Goal: Task Accomplishment & Management: Use online tool/utility

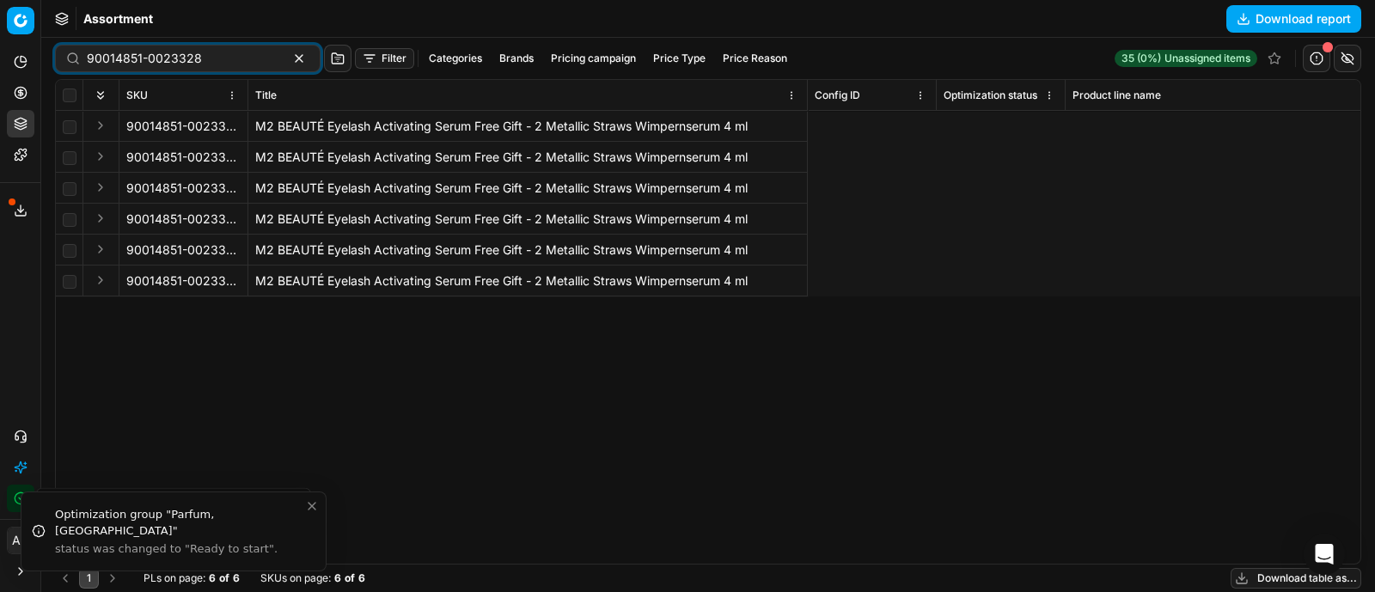
scroll to position [0, 2015]
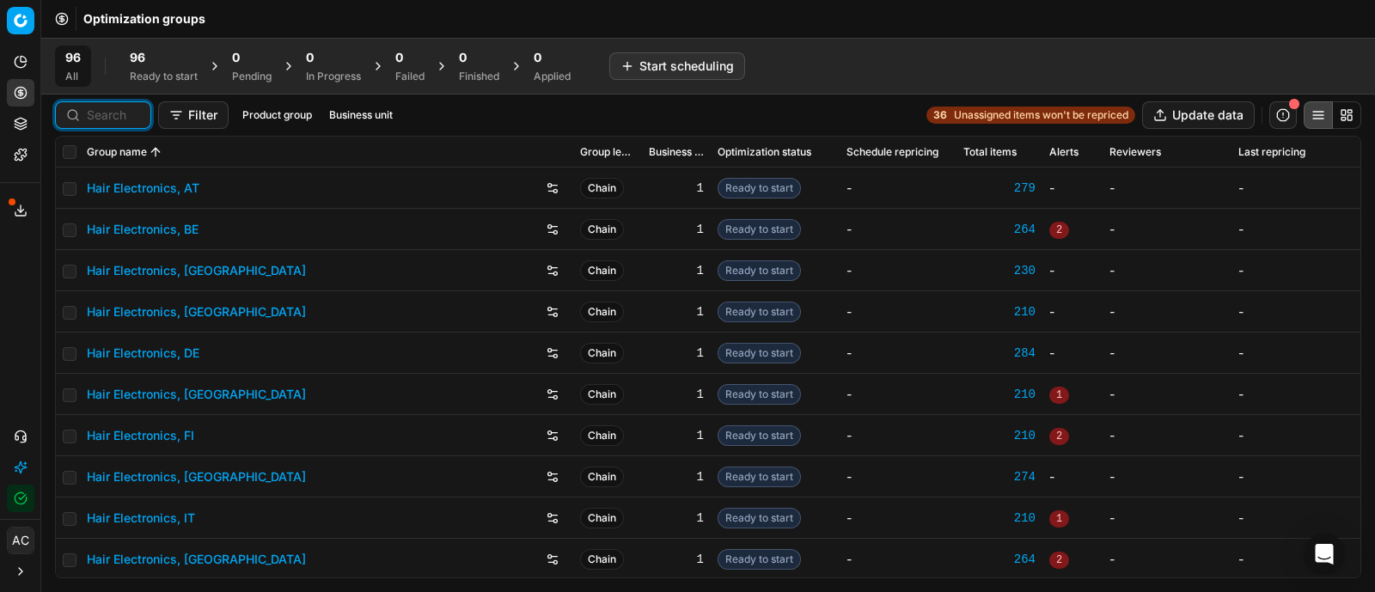
click at [112, 114] on input at bounding box center [113, 115] width 53 height 17
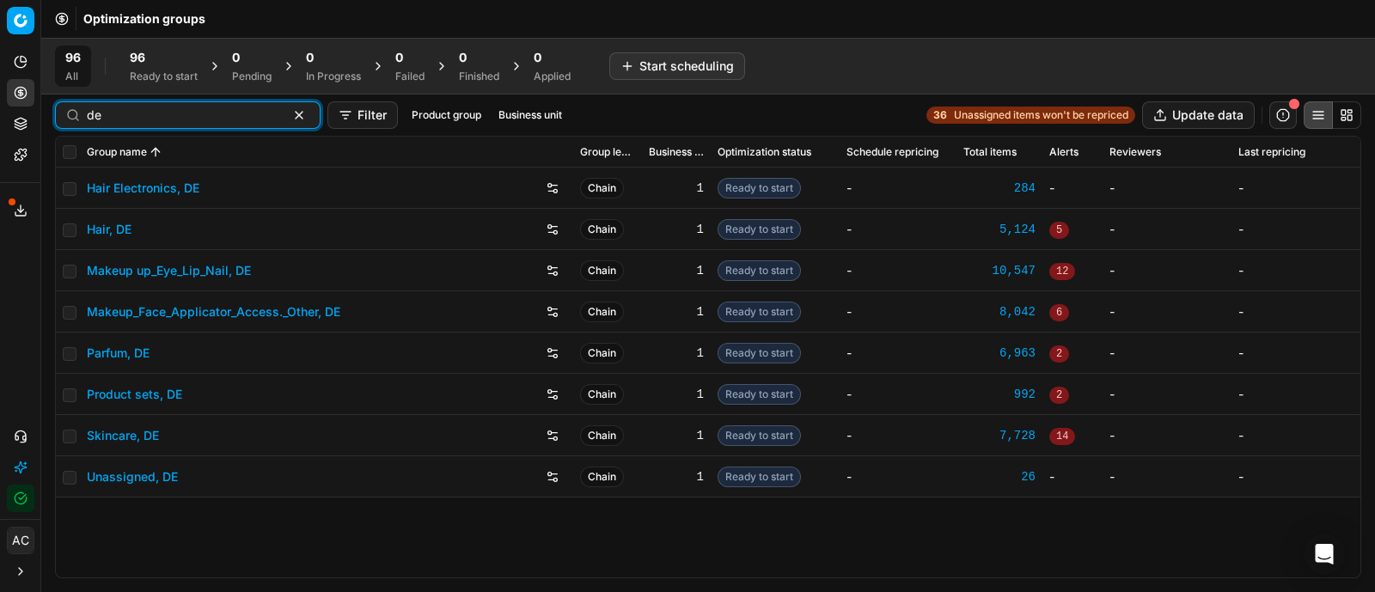
type input "de"
click at [120, 221] on link "Hair, DE" at bounding box center [109, 229] width 45 height 17
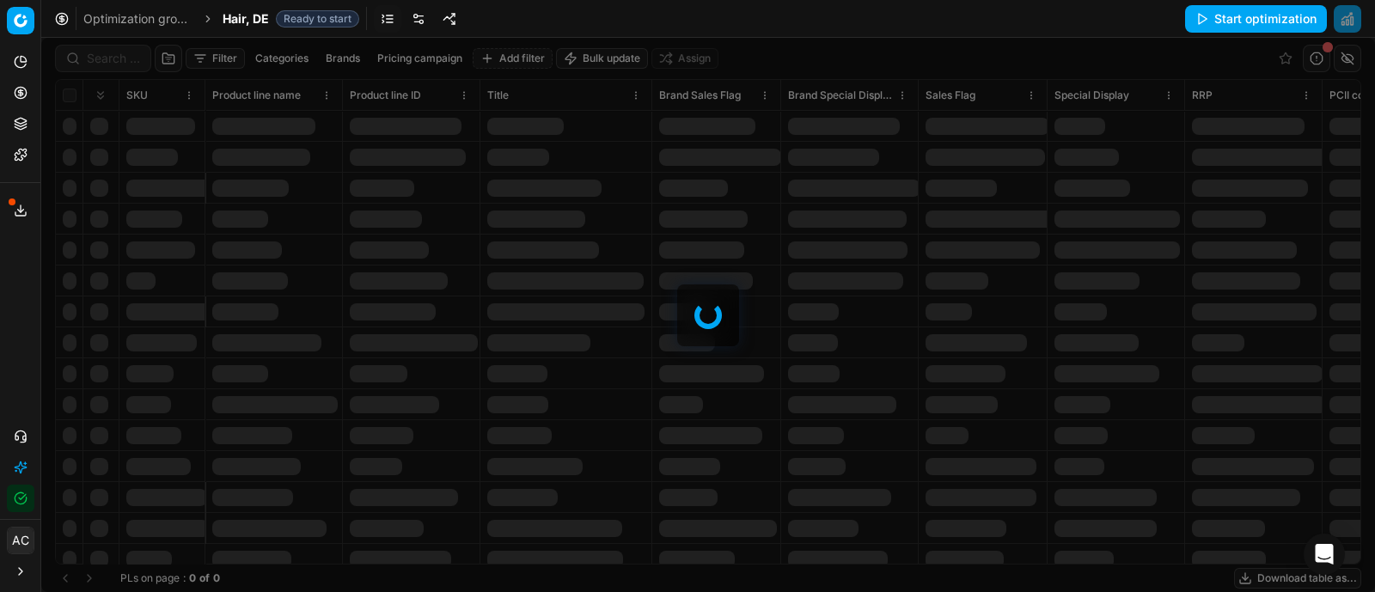
click at [110, 58] on div at bounding box center [708, 315] width 1334 height 554
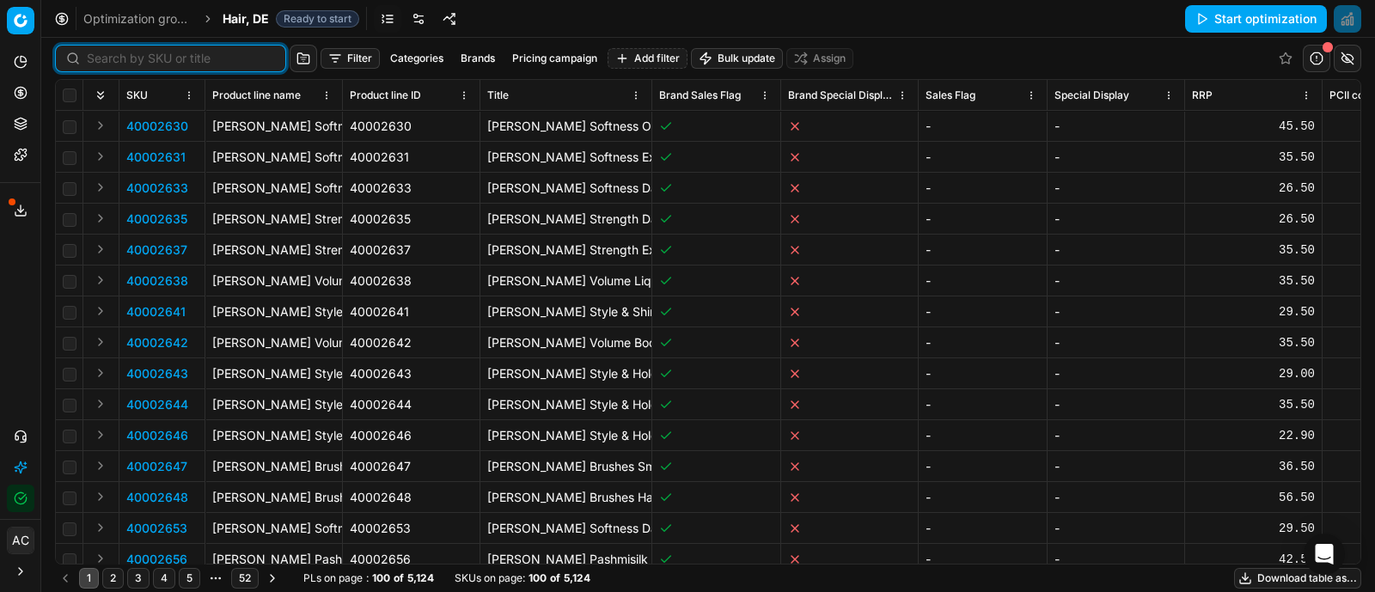
click at [110, 58] on input at bounding box center [181, 58] width 188 height 17
paste input "90005711-0008546"
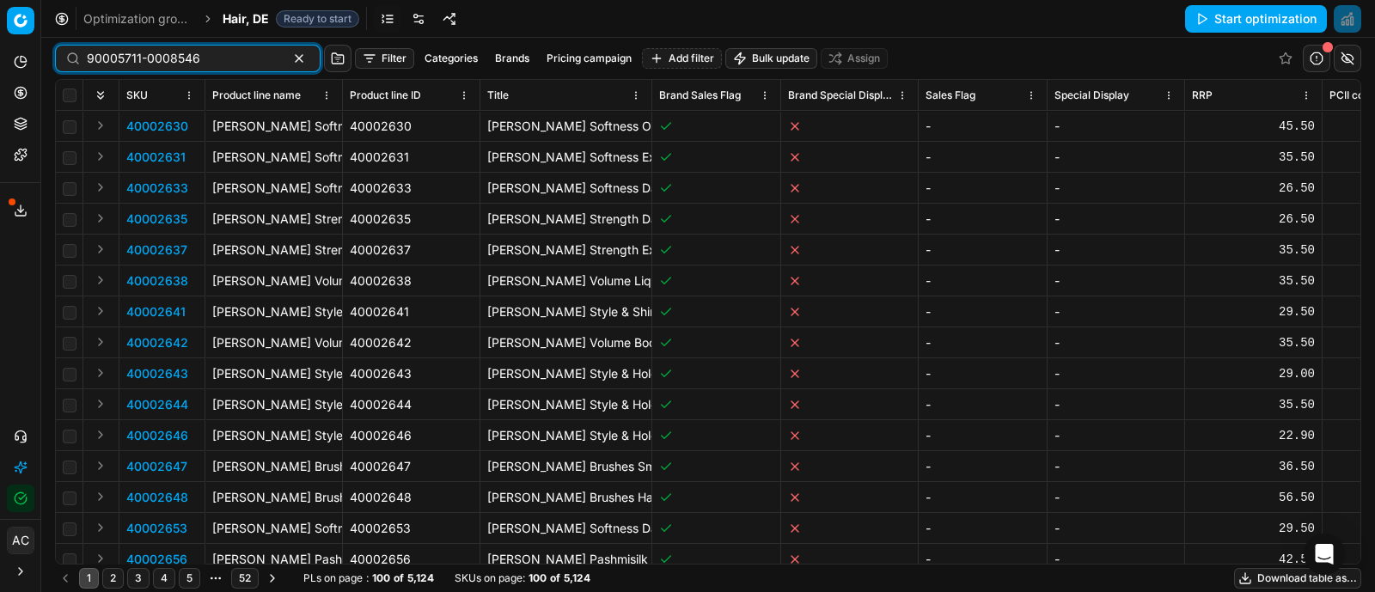
type input "90005711-0008546"
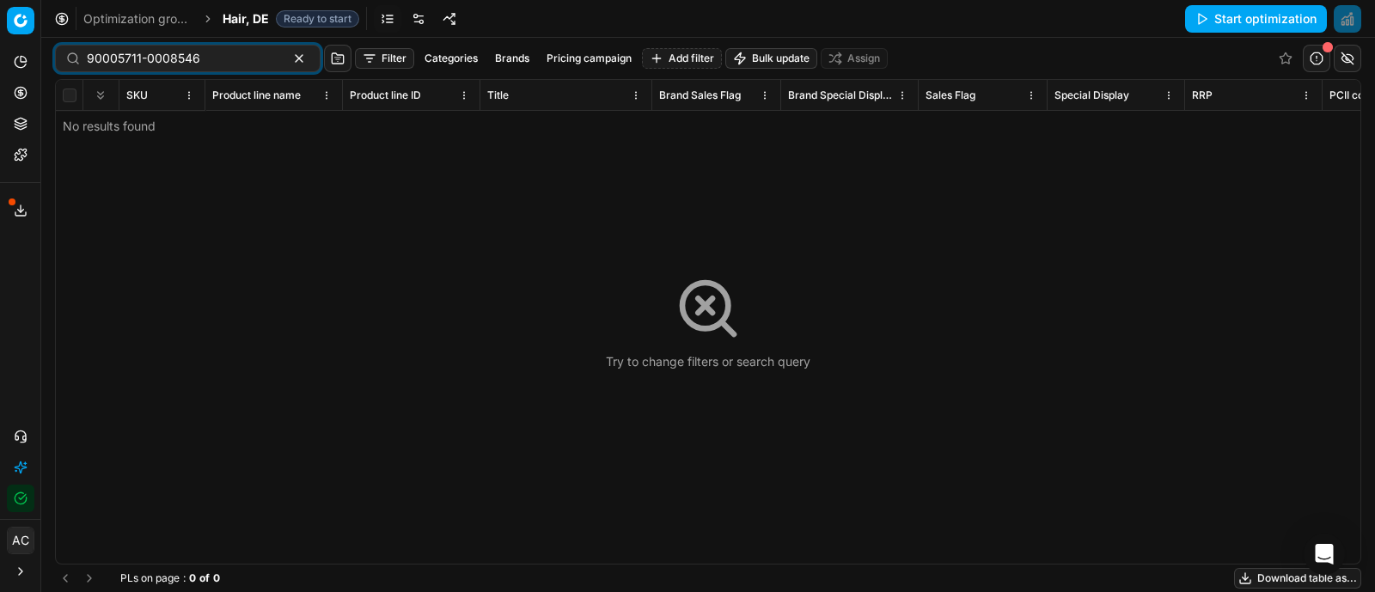
click at [243, 20] on span "Hair, DE" at bounding box center [246, 18] width 46 height 17
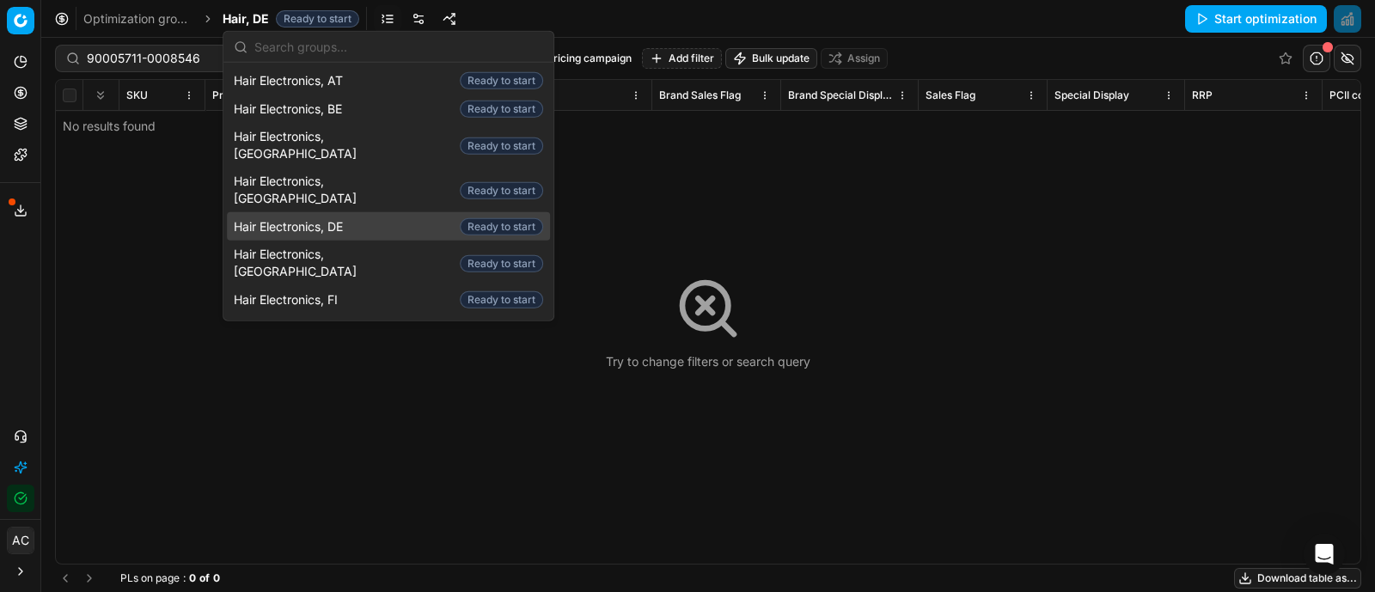
click at [348, 217] on span "Hair Electronics, DE" at bounding box center [292, 225] width 116 height 17
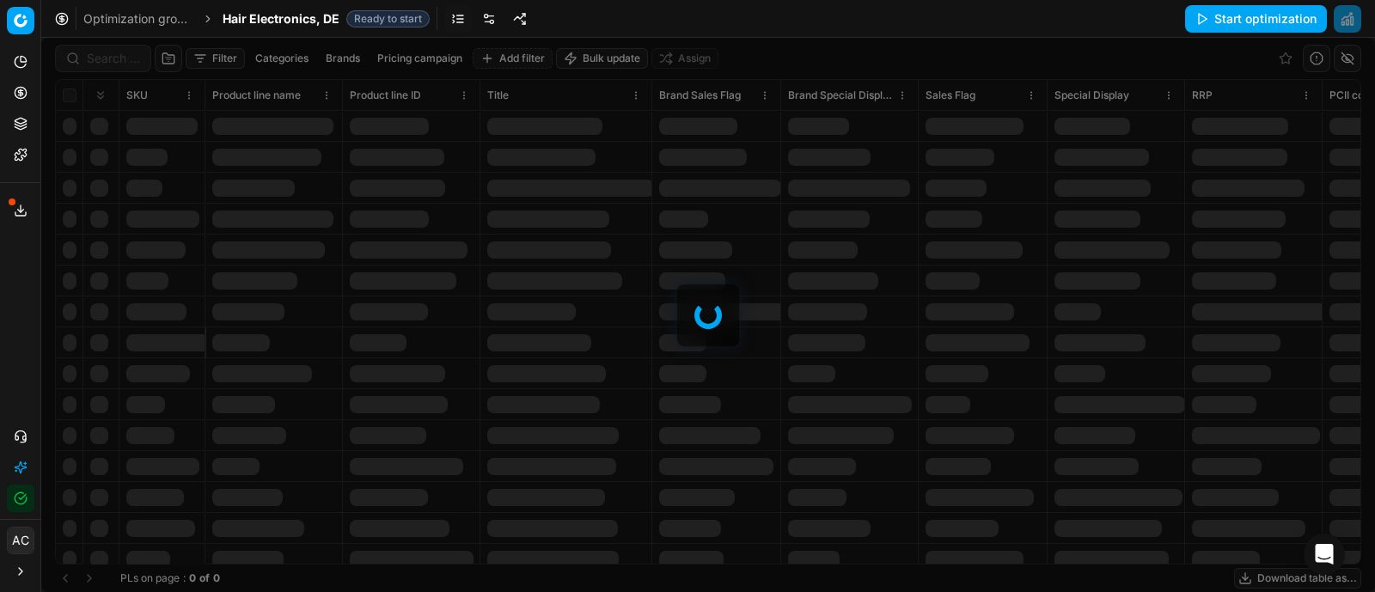
click at [116, 60] on div at bounding box center [708, 315] width 1334 height 554
click at [116, 60] on div "Filter Categories Brands Pricing campaign Add filter Bulk update Assign SKU Pro…" at bounding box center [708, 315] width 1334 height 554
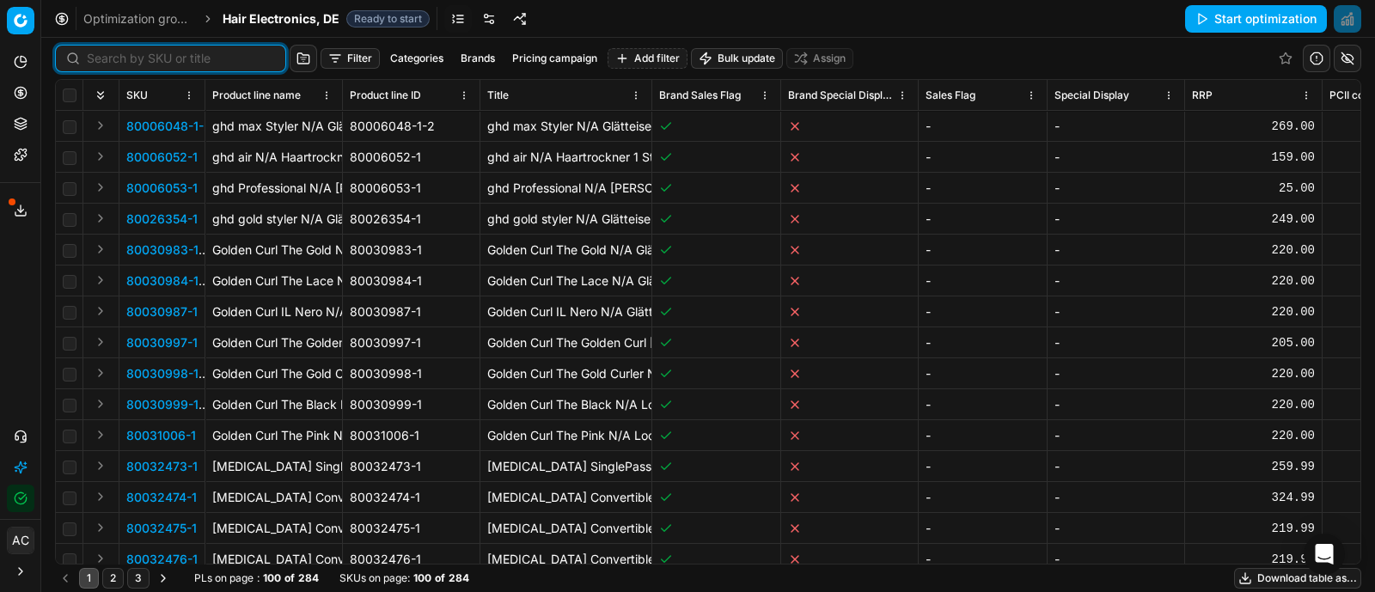
paste input "90005711-0008546"
click at [116, 60] on input at bounding box center [181, 58] width 188 height 17
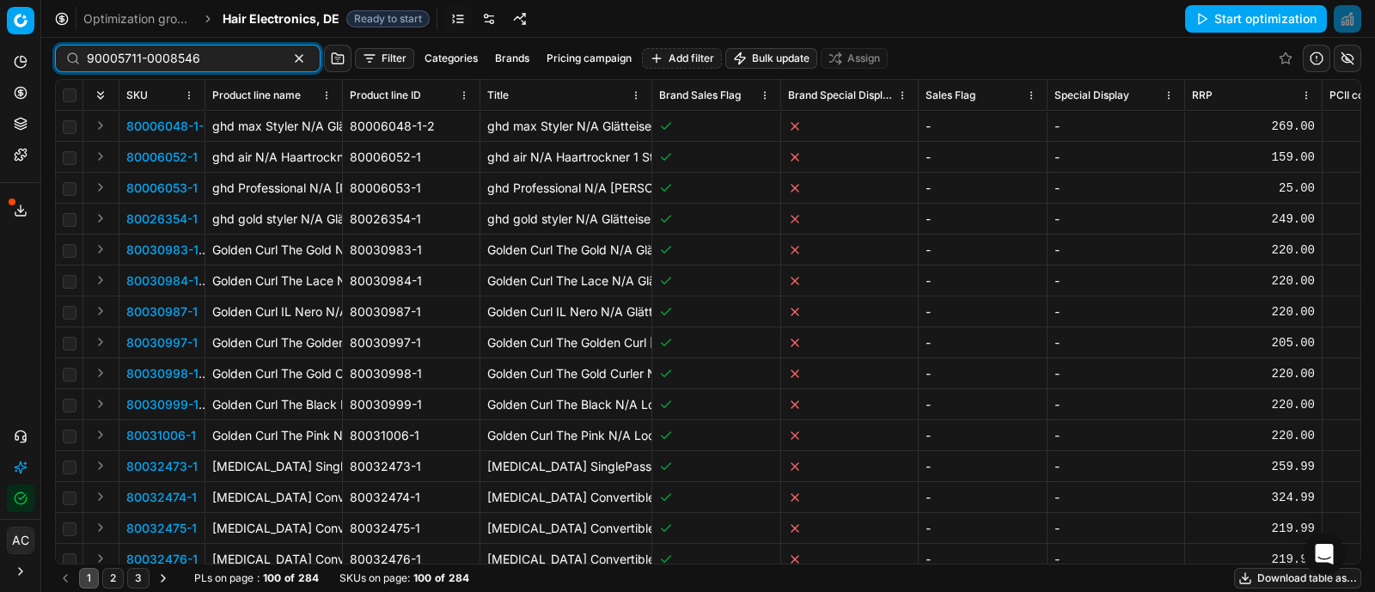
type input "90005711-0008546"
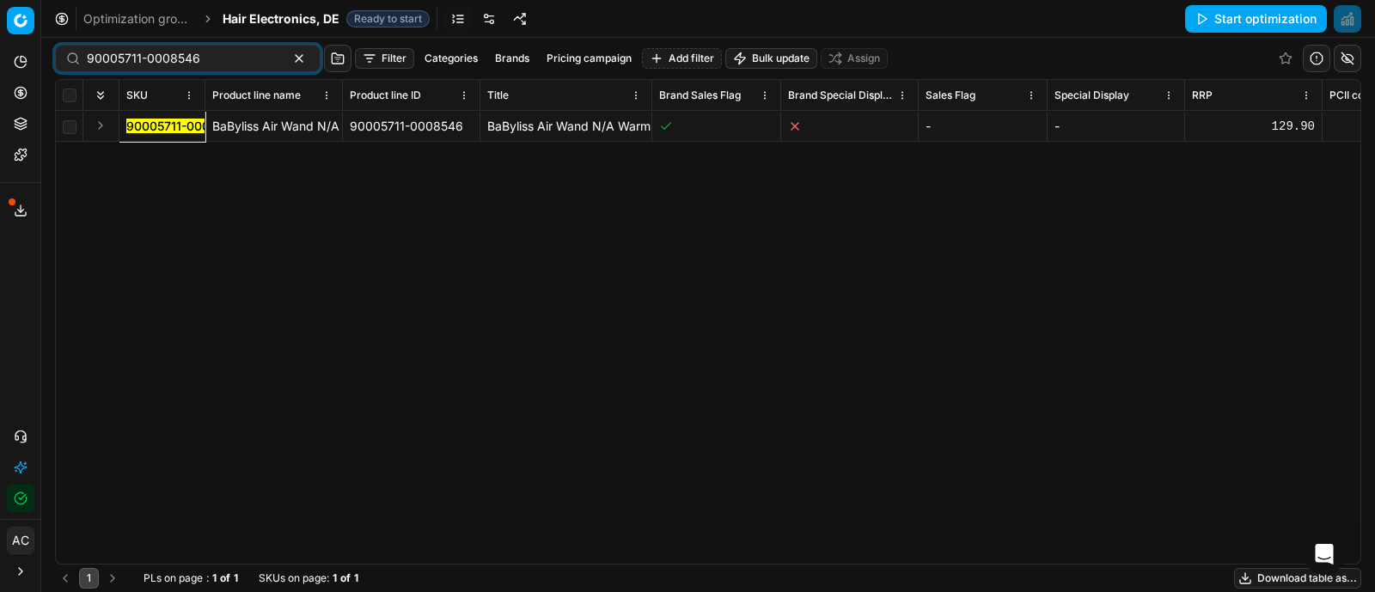
click at [106, 122] on button "Expand" at bounding box center [100, 125] width 21 height 21
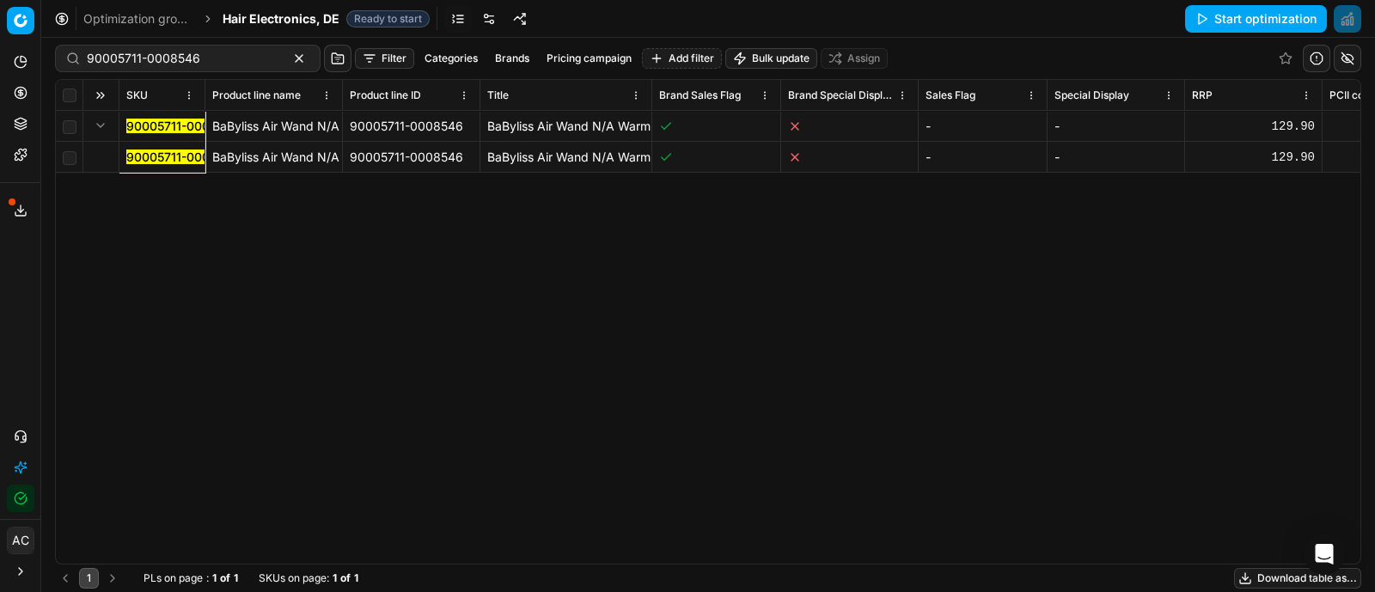
click at [157, 155] on mark "90005711-0008546" at bounding box center [182, 157] width 113 height 15
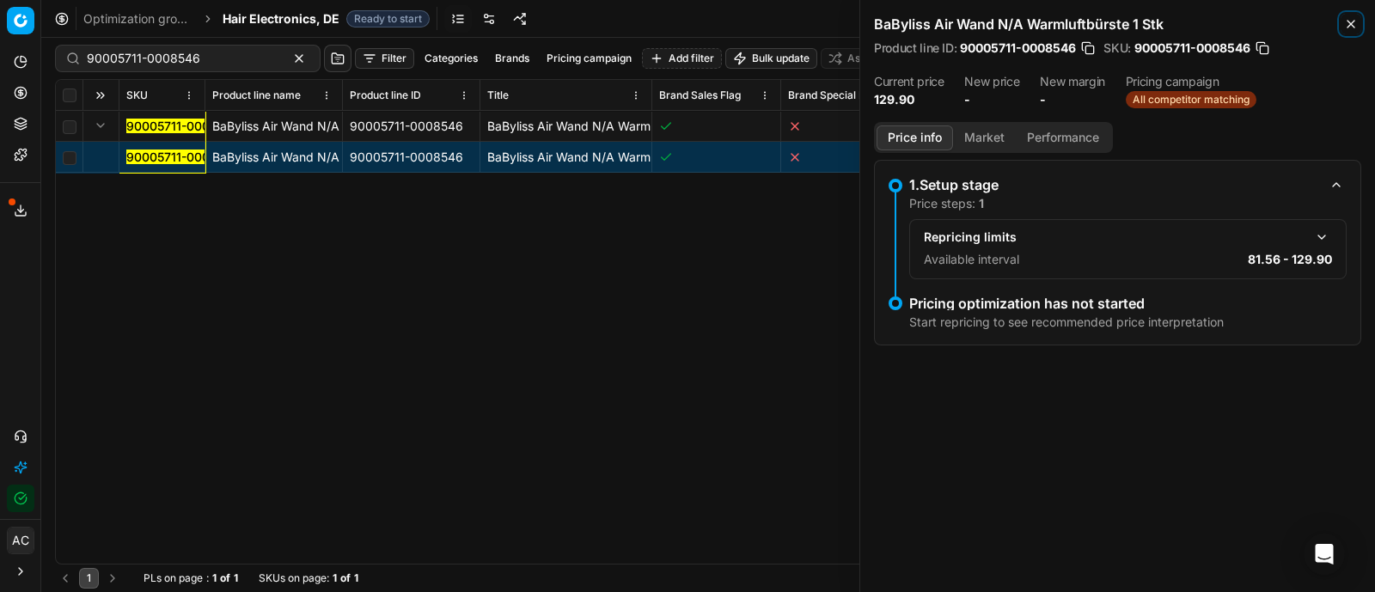
click at [1349, 22] on icon "button" at bounding box center [1350, 24] width 7 height 7
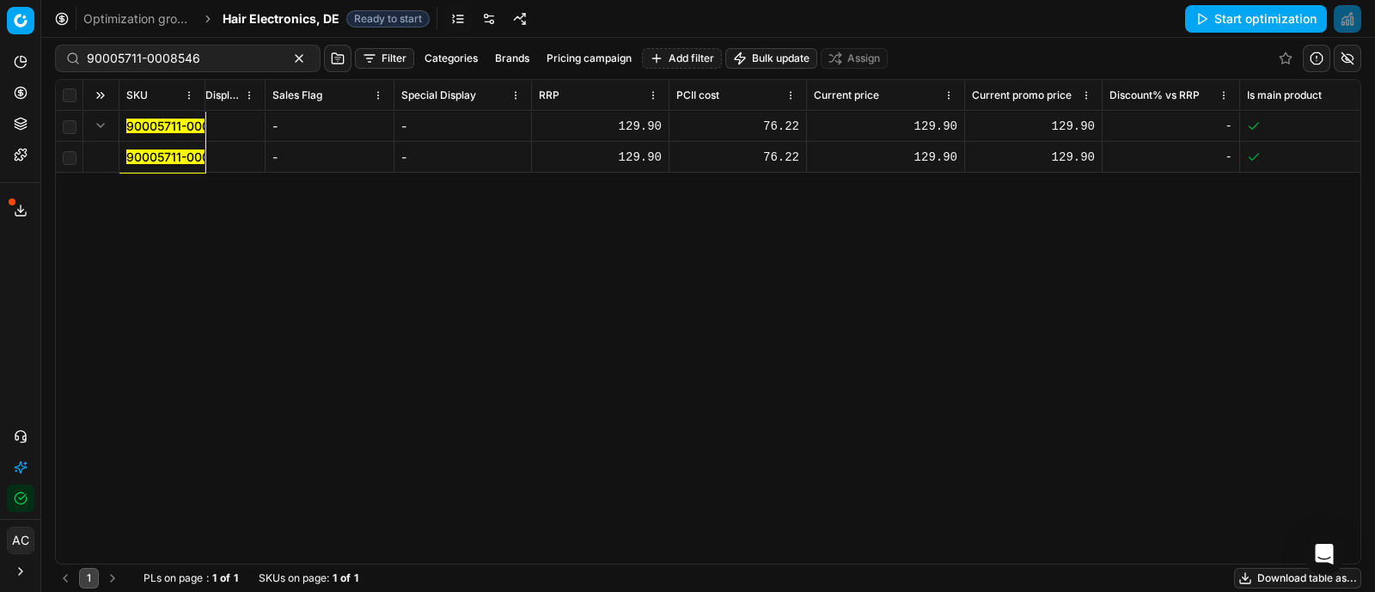
scroll to position [0, 597]
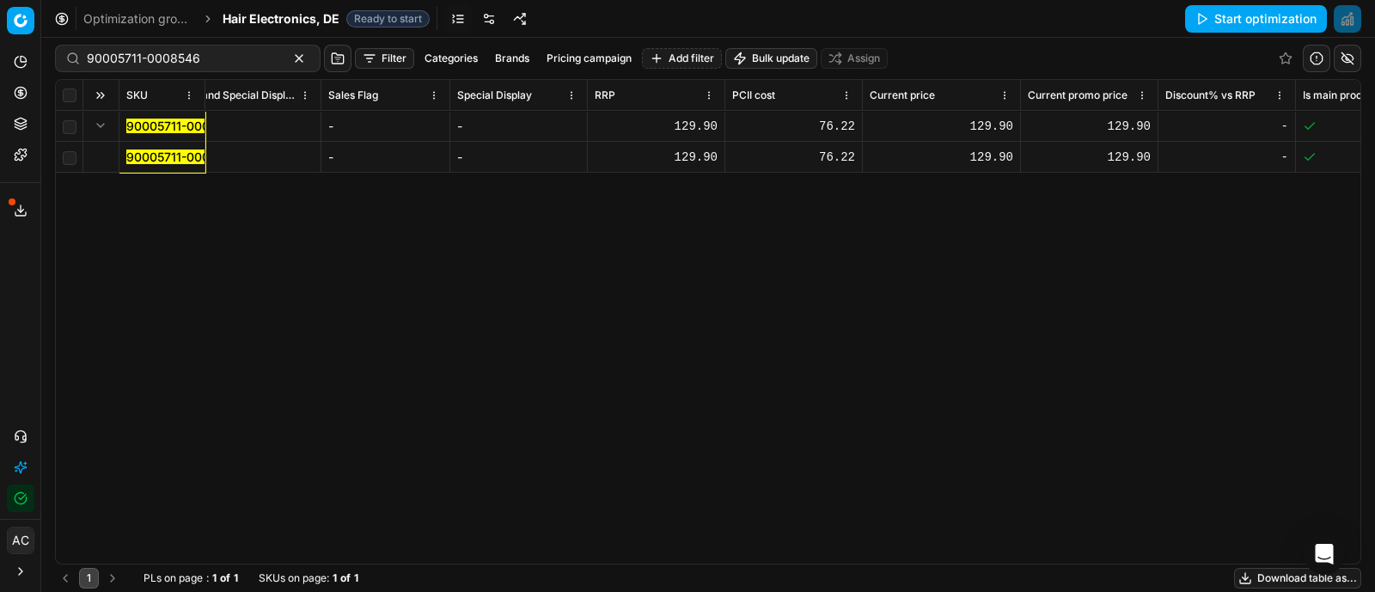
click at [987, 122] on div "129.90" at bounding box center [941, 126] width 143 height 17
type input "110"
click at [1121, 119] on div "129.90" at bounding box center [1089, 126] width 123 height 17
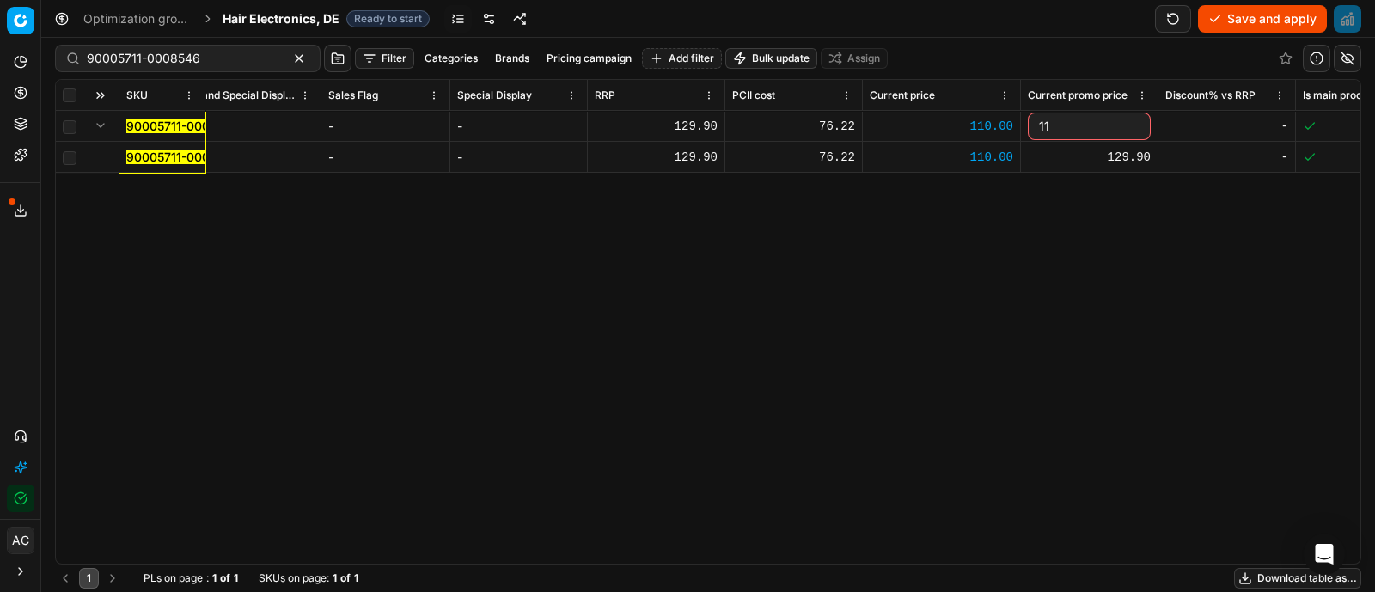
type input "110"
click at [1068, 339] on div "SKU Product line name Product line ID Title Brand Sales Flag Brand Special Disp…" at bounding box center [708, 322] width 1304 height 484
click at [1239, 20] on button "Save and apply" at bounding box center [1262, 18] width 129 height 27
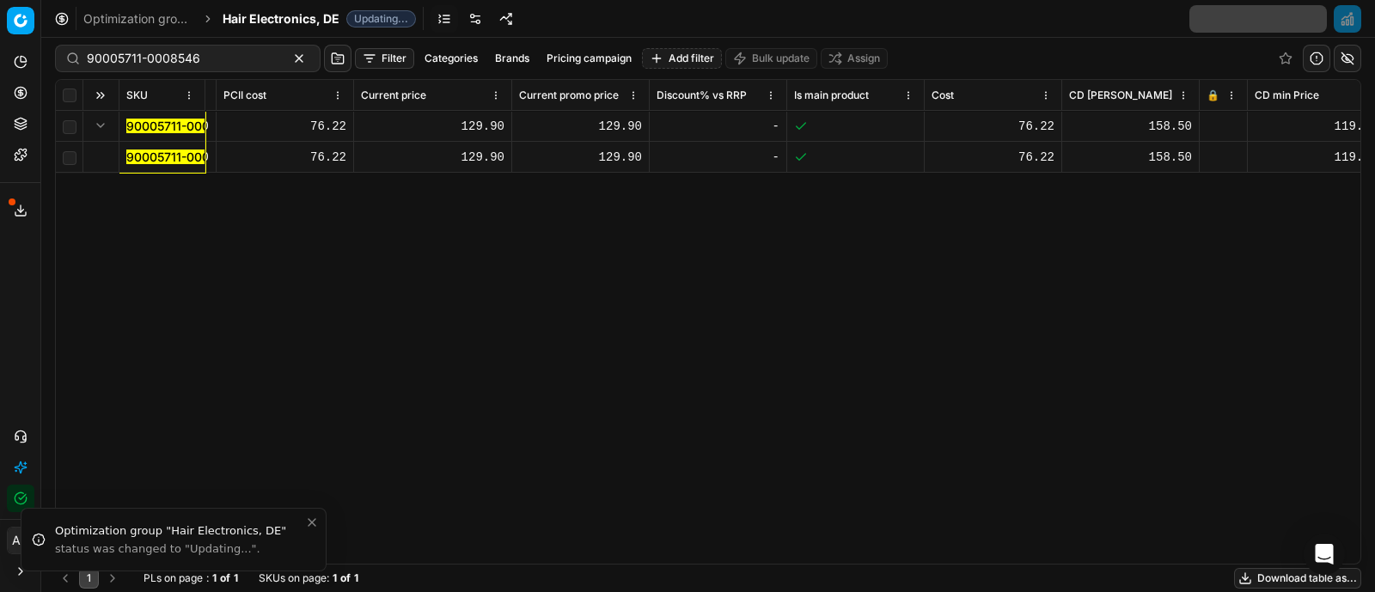
scroll to position [0, 1108]
click at [1217, 126] on div at bounding box center [1222, 126] width 34 height 10
click at [1246, 15] on button "Save and apply" at bounding box center [1262, 18] width 129 height 27
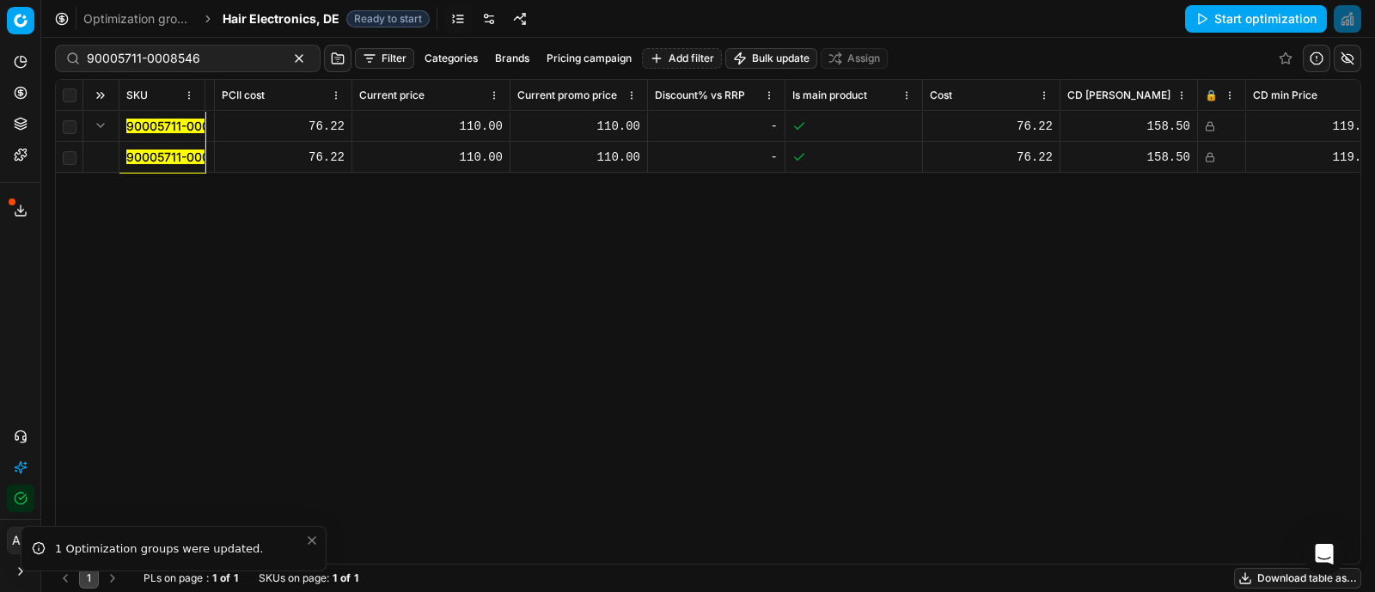
click at [207, 67] on div "90005711-0008546" at bounding box center [188, 58] width 266 height 27
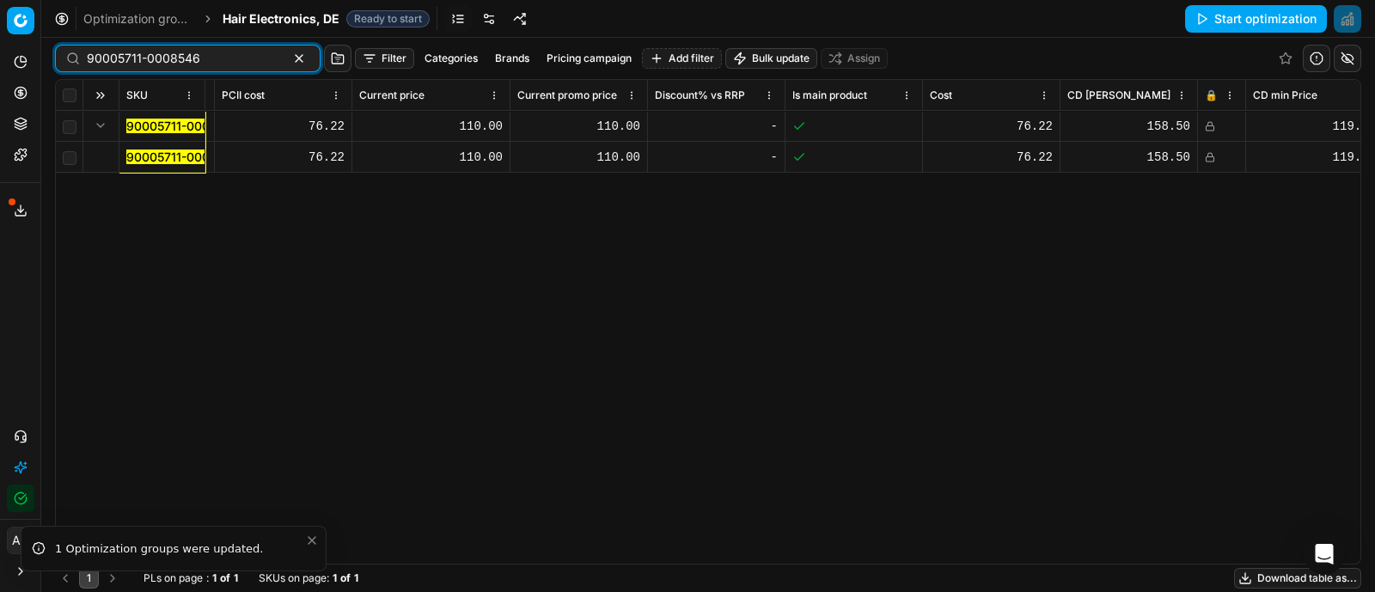
paste input "15733-0024534"
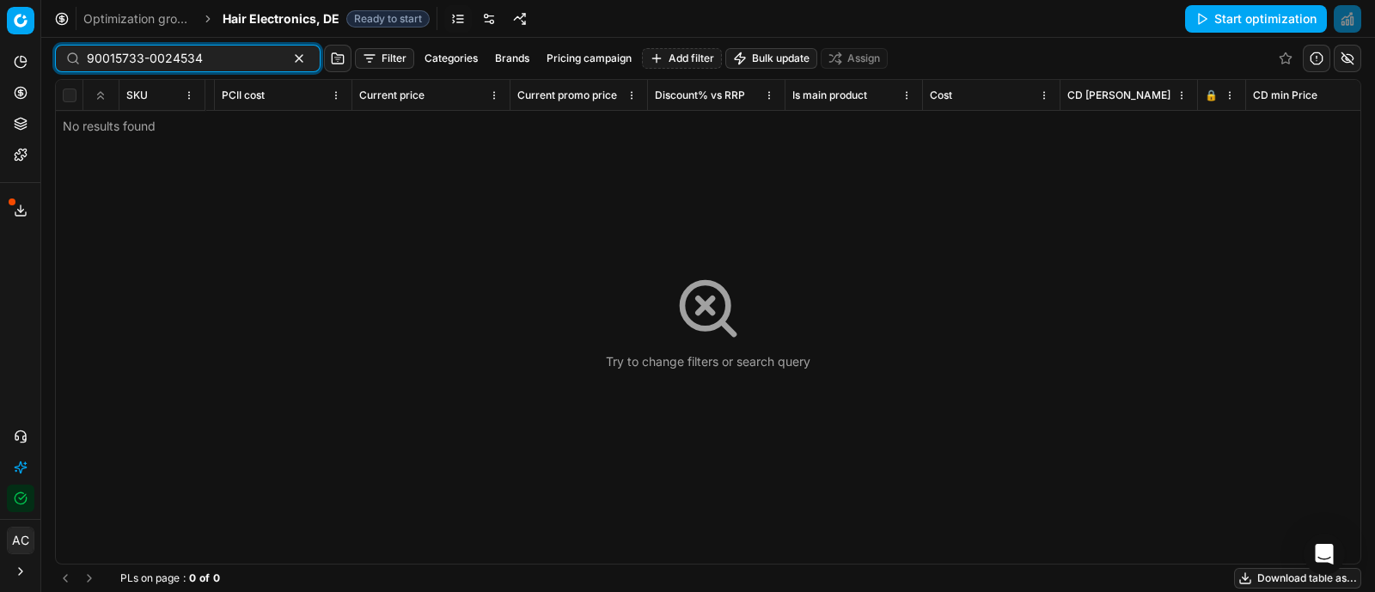
type input "90015733-0024534"
click at [288, 17] on span "Hair Electronics, DE" at bounding box center [281, 18] width 117 height 17
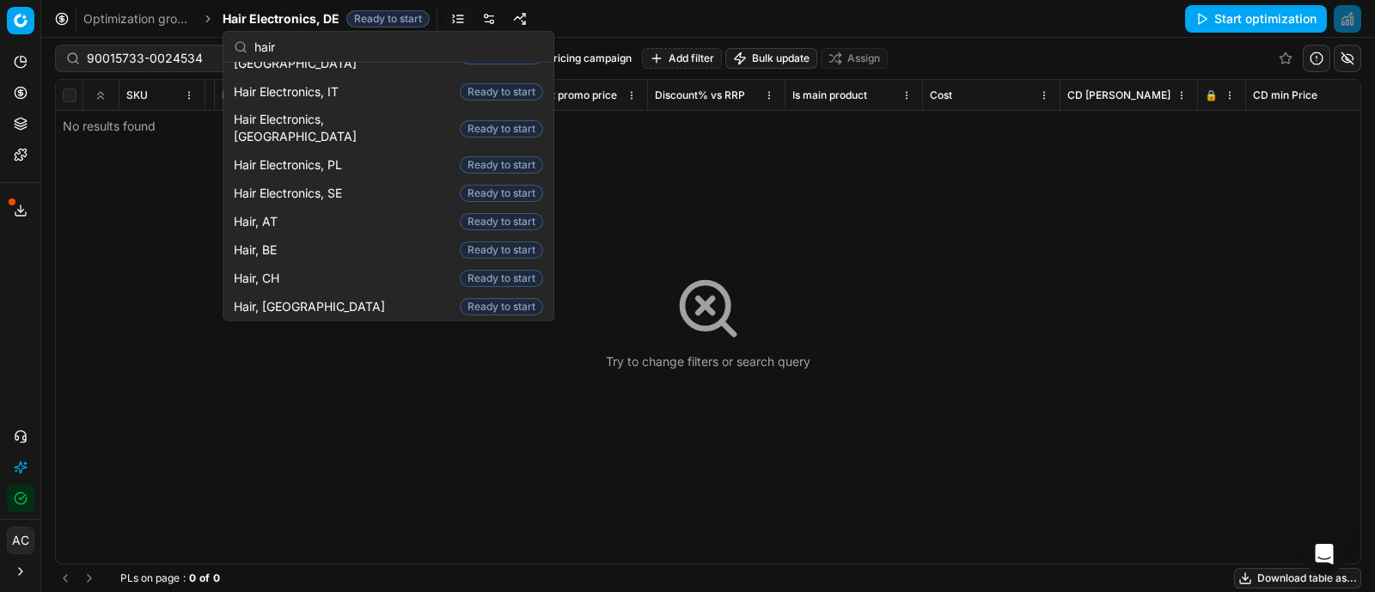
scroll to position [281, 0]
type input "hair"
click at [290, 321] on div "Hair, DE Ready to start" at bounding box center [388, 335] width 323 height 28
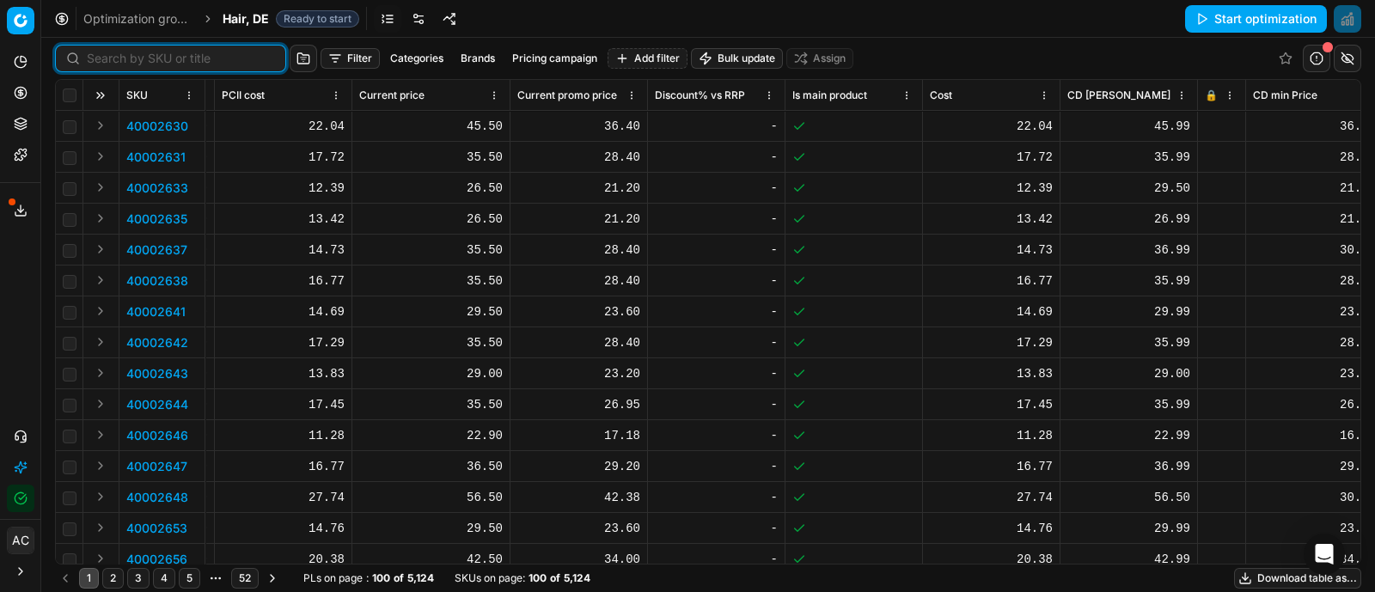
click at [109, 63] on input at bounding box center [181, 58] width 188 height 17
paste input "90015733-0024534"
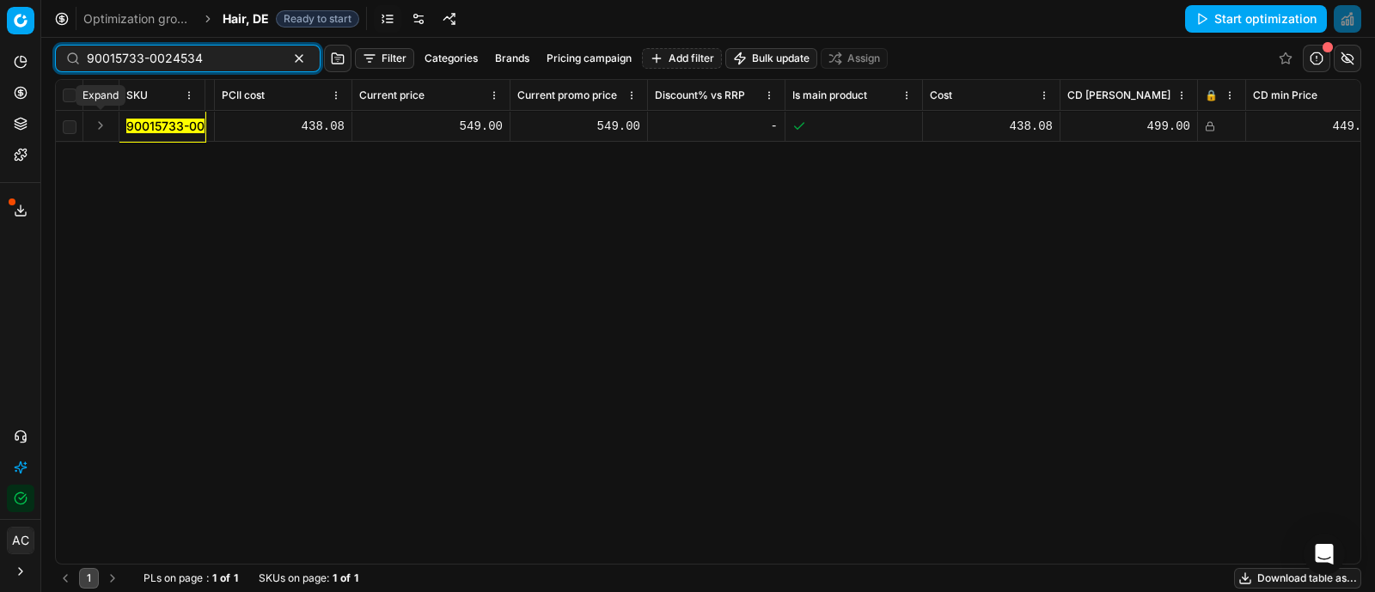
type input "90015733-0024534"
click at [106, 124] on button "Expand" at bounding box center [100, 125] width 21 height 21
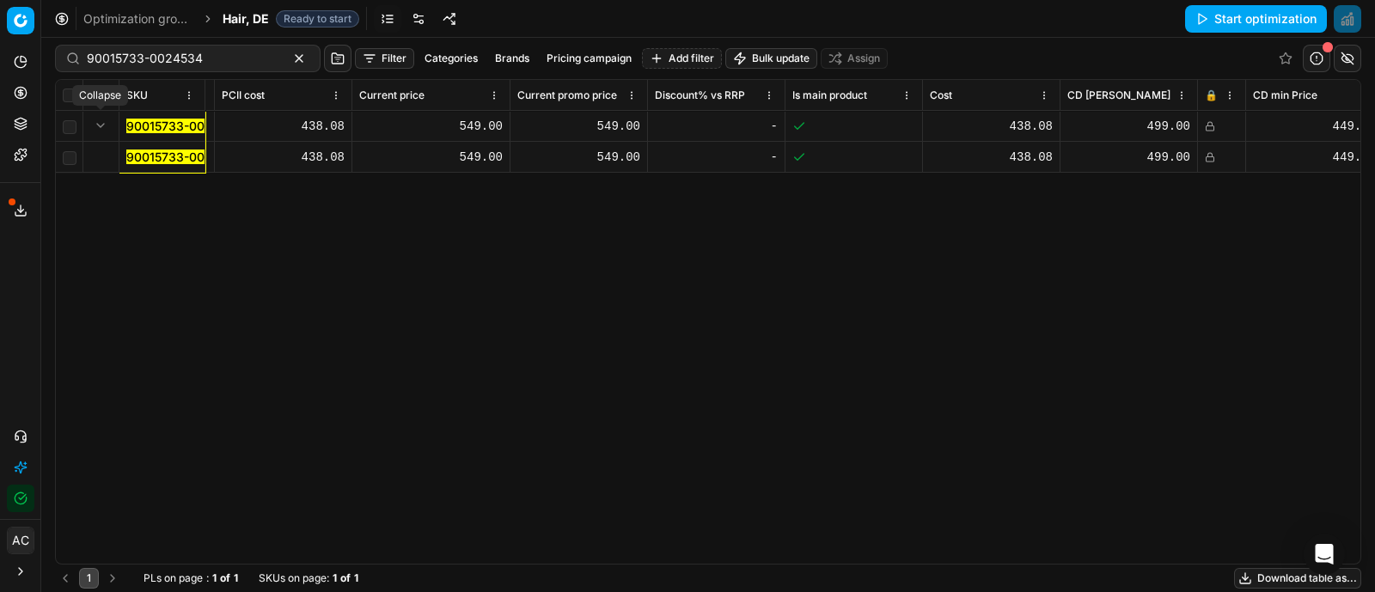
click at [106, 124] on button "Expand" at bounding box center [100, 125] width 21 height 21
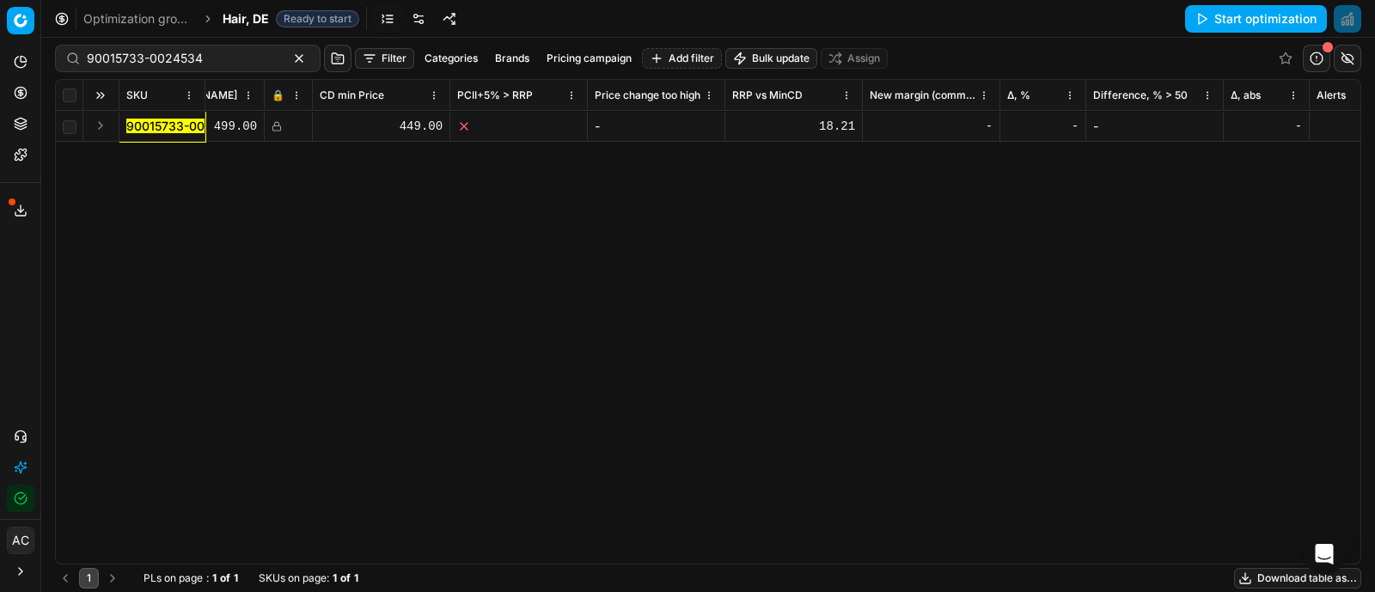
scroll to position [0, 2003]
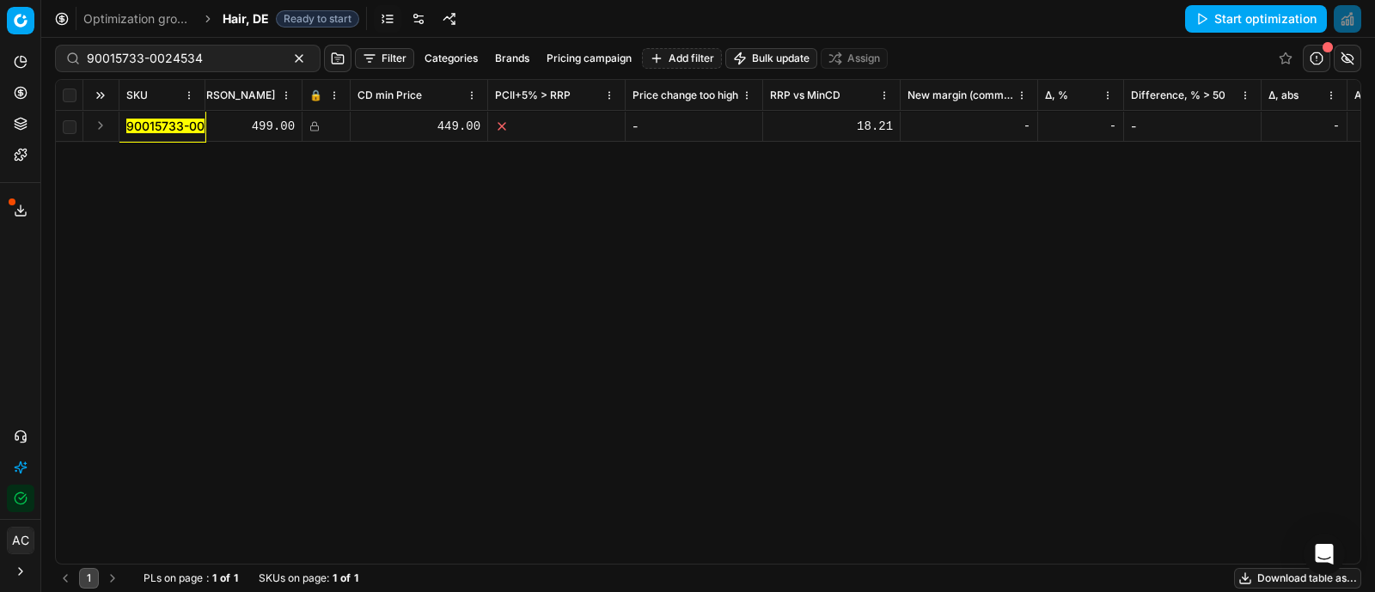
click at [103, 127] on button "Expand" at bounding box center [100, 125] width 21 height 21
click at [144, 156] on mark "90015733-0024534" at bounding box center [184, 157] width 116 height 15
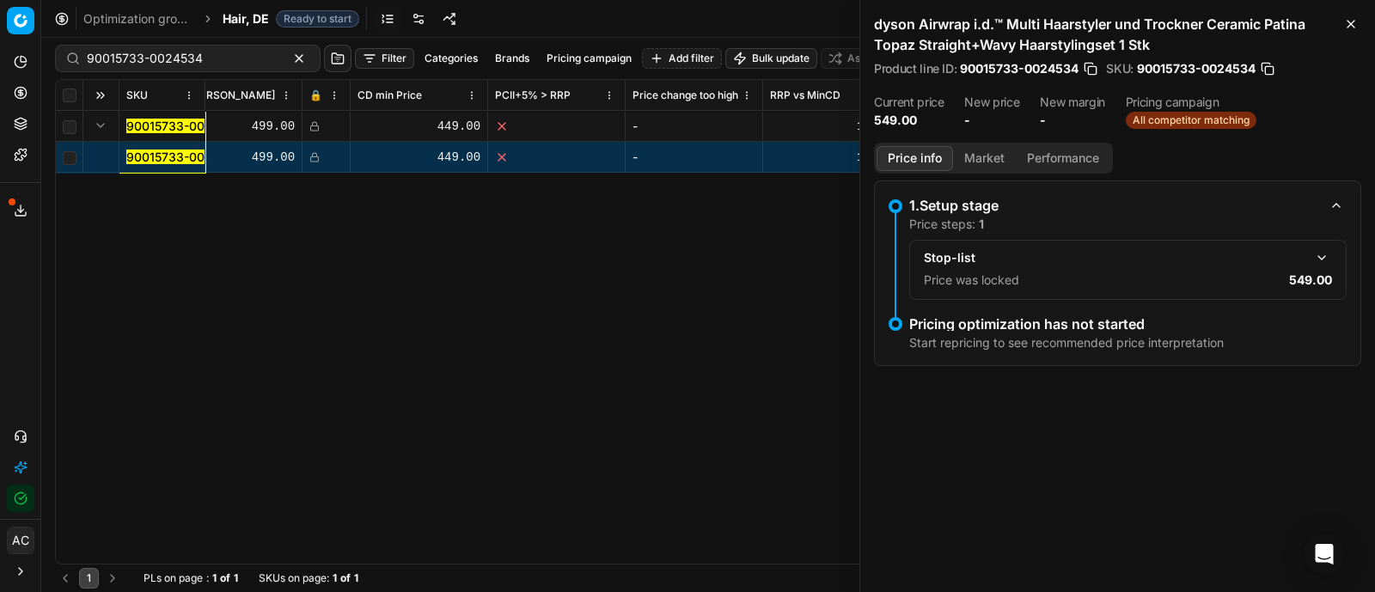
click at [975, 152] on button "Market" at bounding box center [984, 158] width 63 height 25
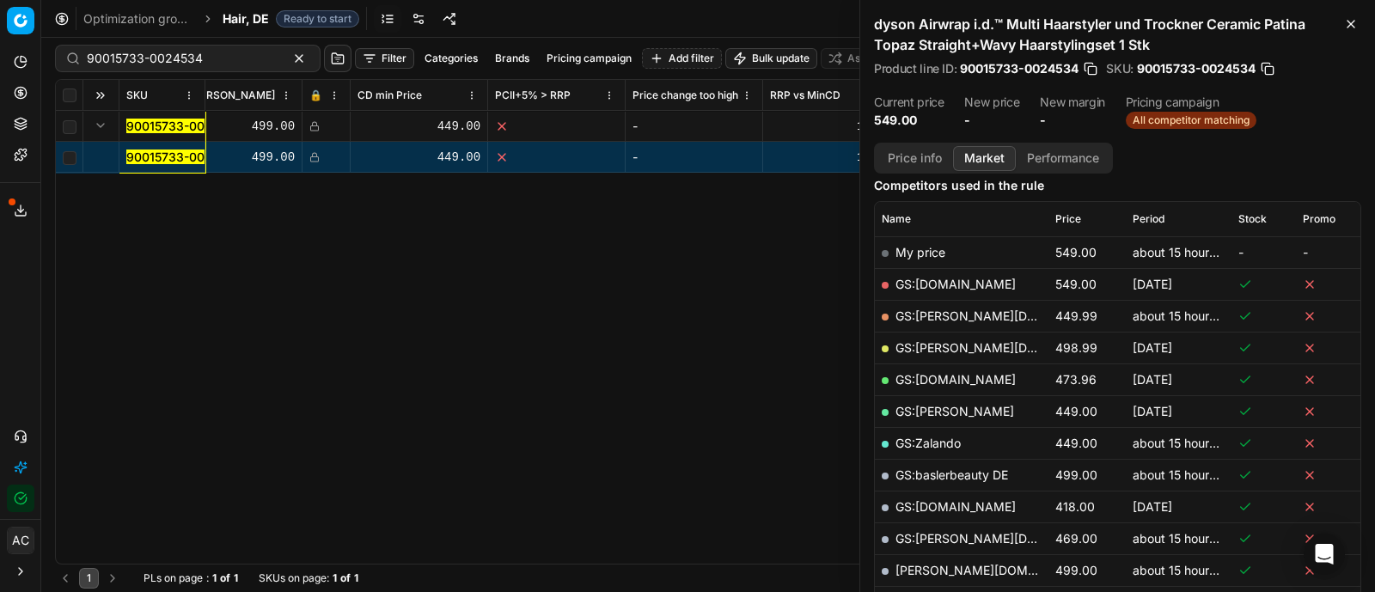
scroll to position [0, 0]
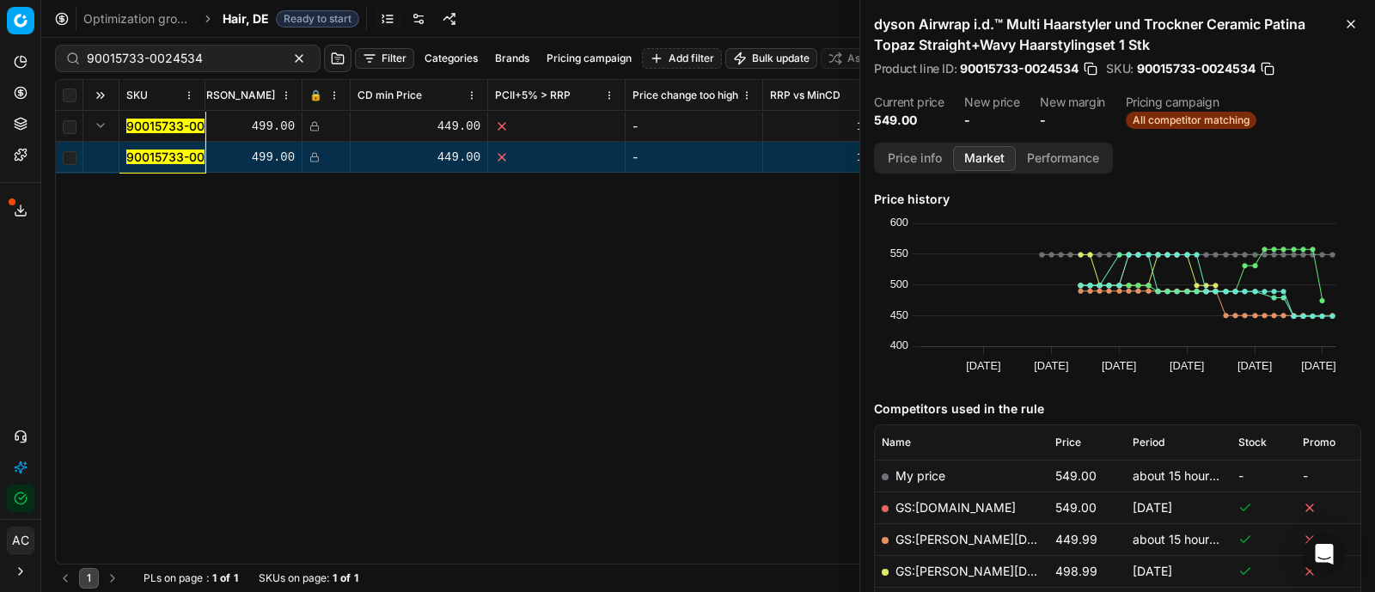
click at [312, 128] on icon at bounding box center [314, 126] width 10 height 10
click at [1346, 23] on icon "button" at bounding box center [1351, 24] width 14 height 14
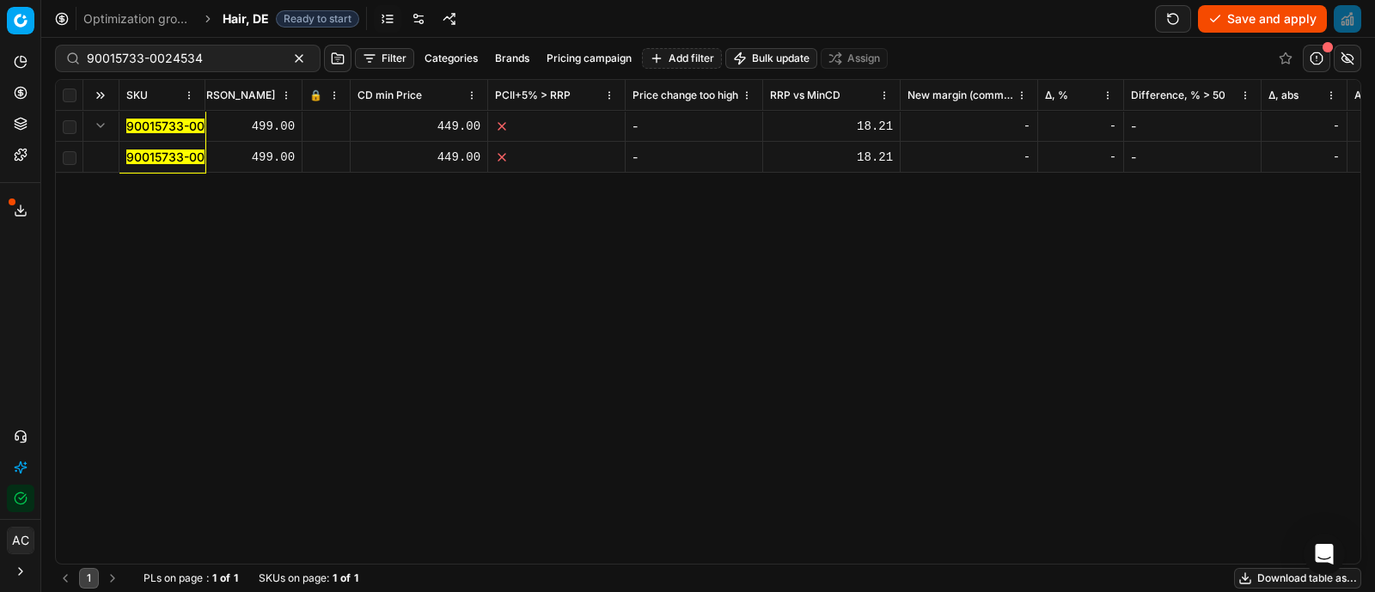
click at [1245, 21] on button "Save and apply" at bounding box center [1262, 18] width 129 height 27
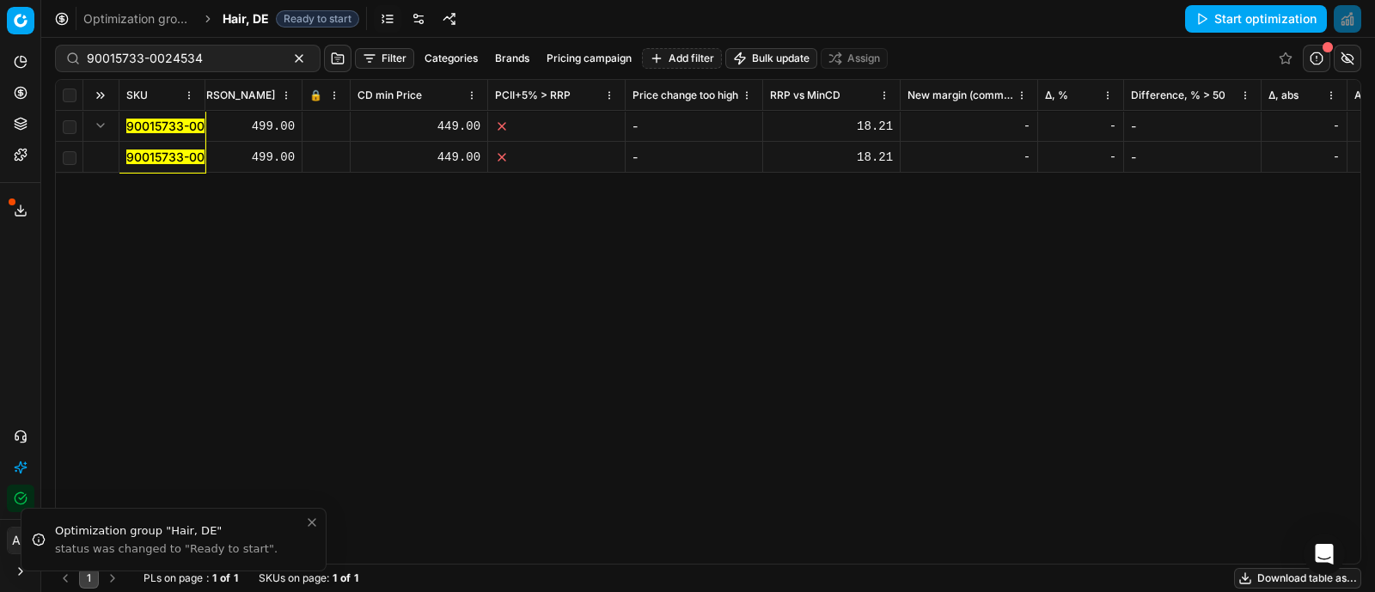
click at [950, 354] on div "SKU Product line name Product line ID Title Brand Sales Flag Brand Special Disp…" at bounding box center [708, 322] width 1304 height 484
click at [803, 279] on div "SKU Product line name Product line ID Title Brand Sales Flag Brand Special Disp…" at bounding box center [708, 322] width 1304 height 484
